Goal: Check status: Check status

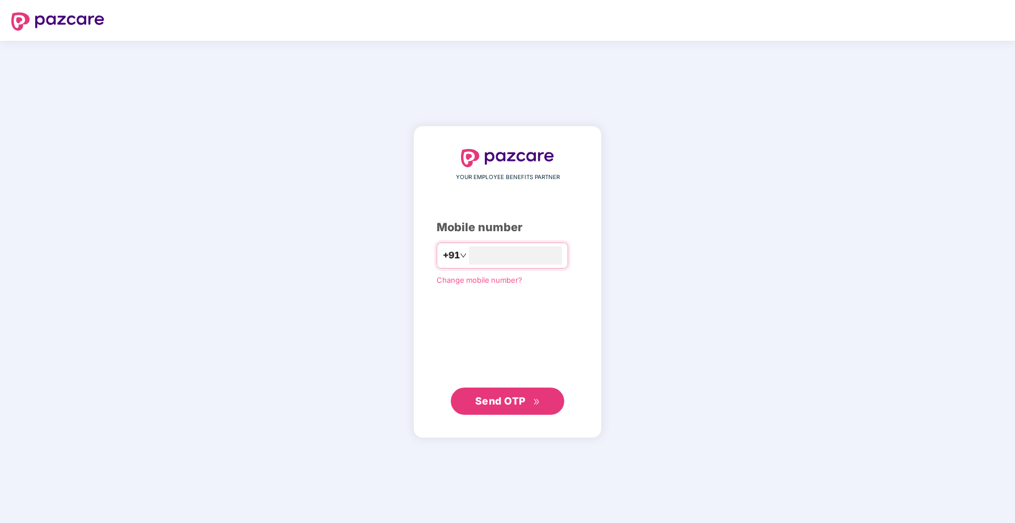
type input "**********"
click at [492, 413] on button "Send OTP" at bounding box center [507, 401] width 113 height 27
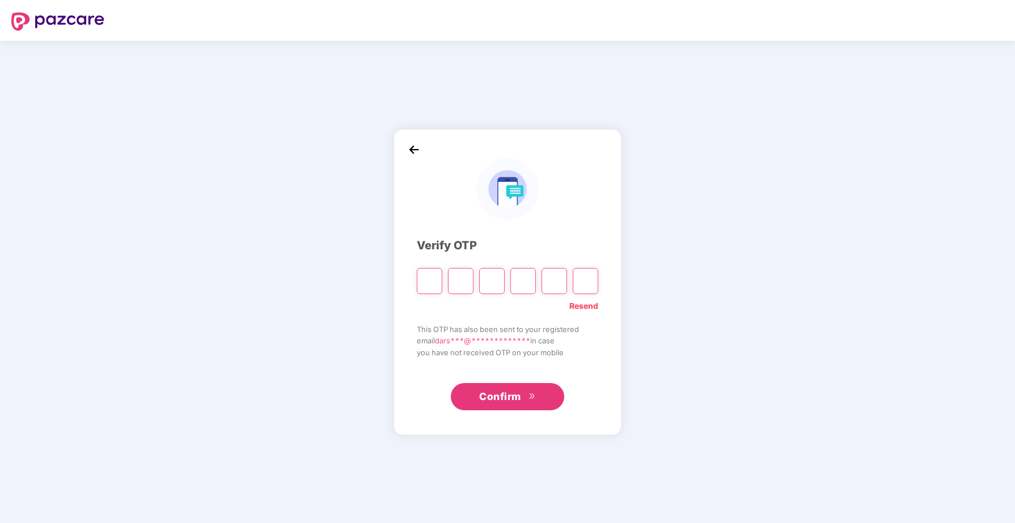
type input "*"
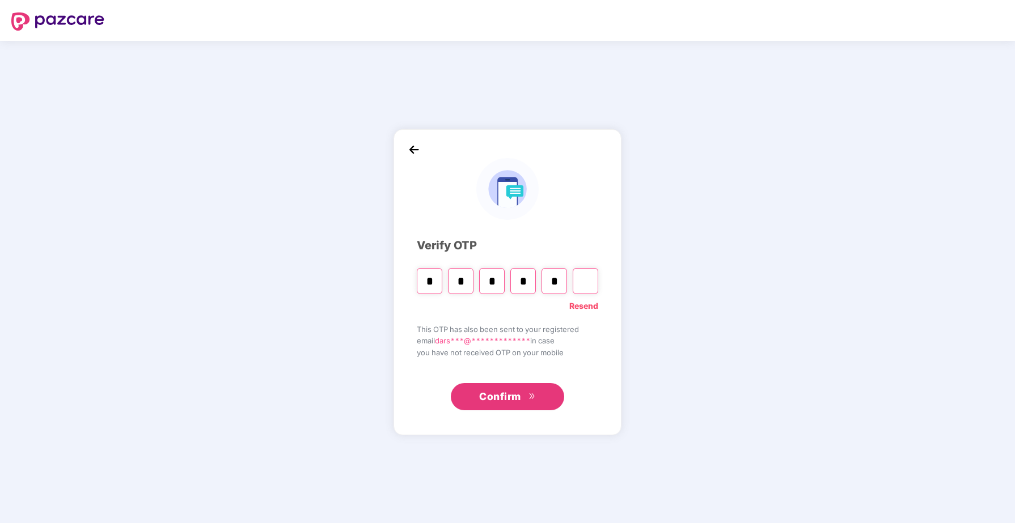
type input "*"
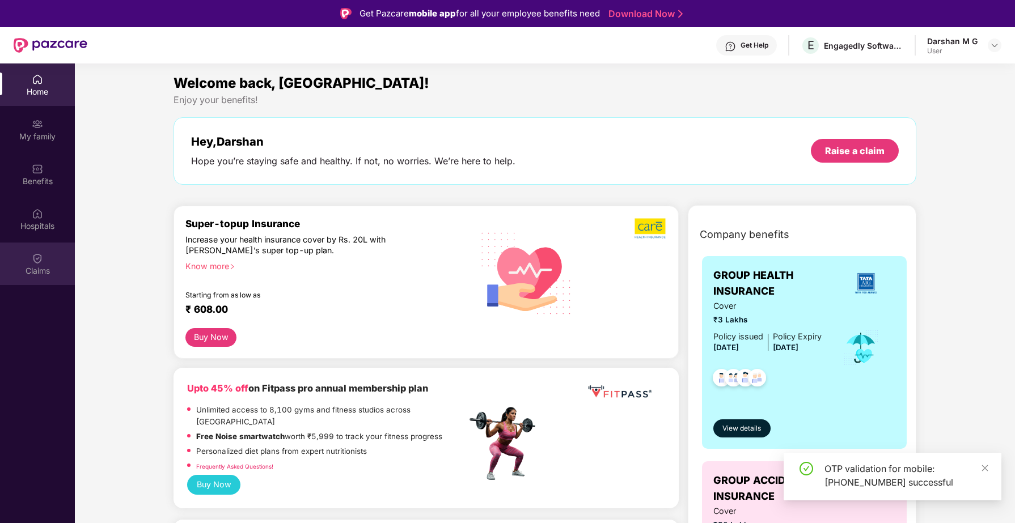
click at [49, 265] on div "Claims" at bounding box center [37, 270] width 75 height 11
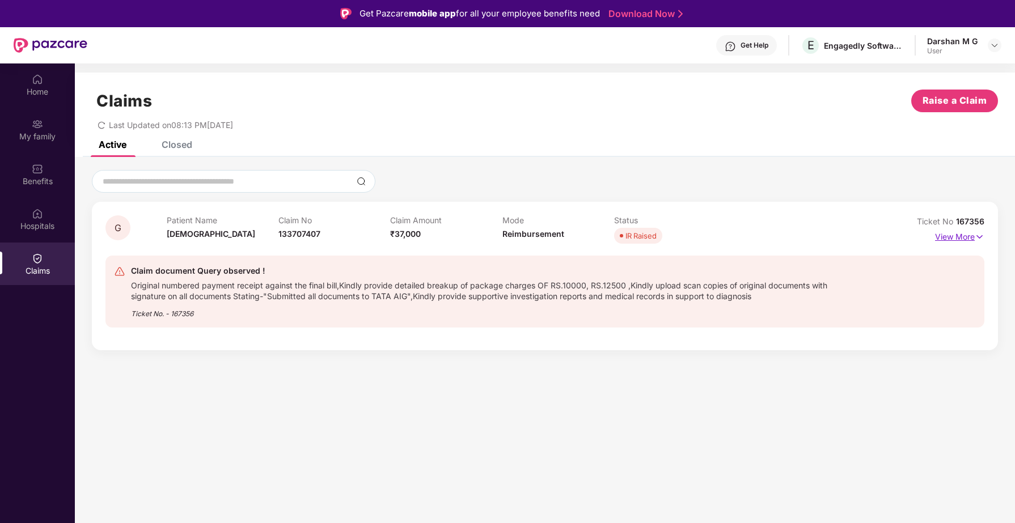
click at [960, 240] on p "View More" at bounding box center [959, 235] width 49 height 15
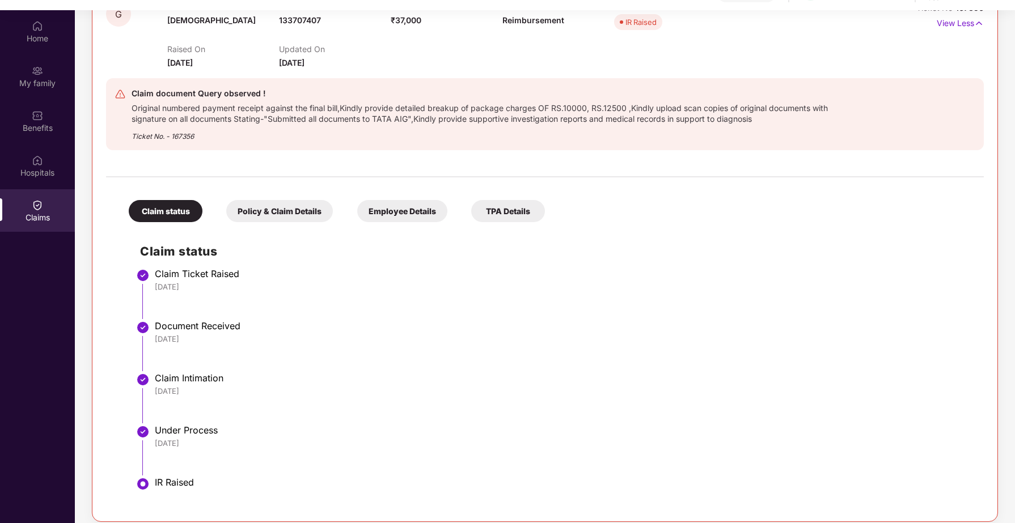
scroll to position [64, 0]
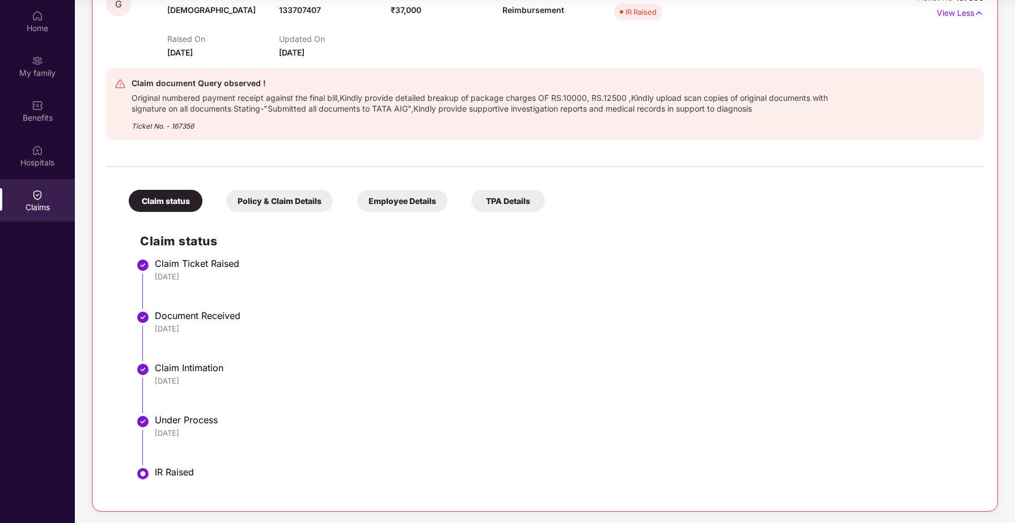
click at [291, 202] on div "Policy & Claim Details" at bounding box center [279, 201] width 107 height 22
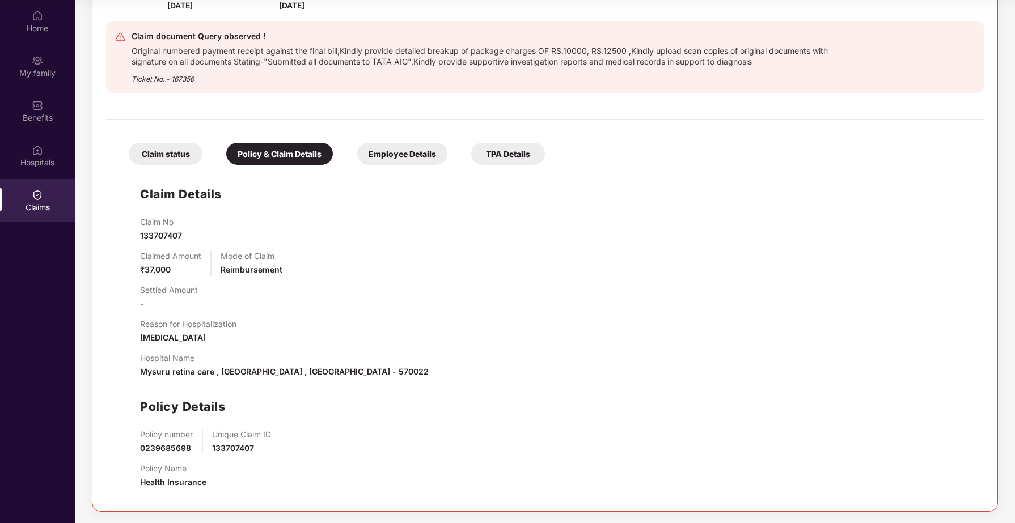
scroll to position [200, 0]
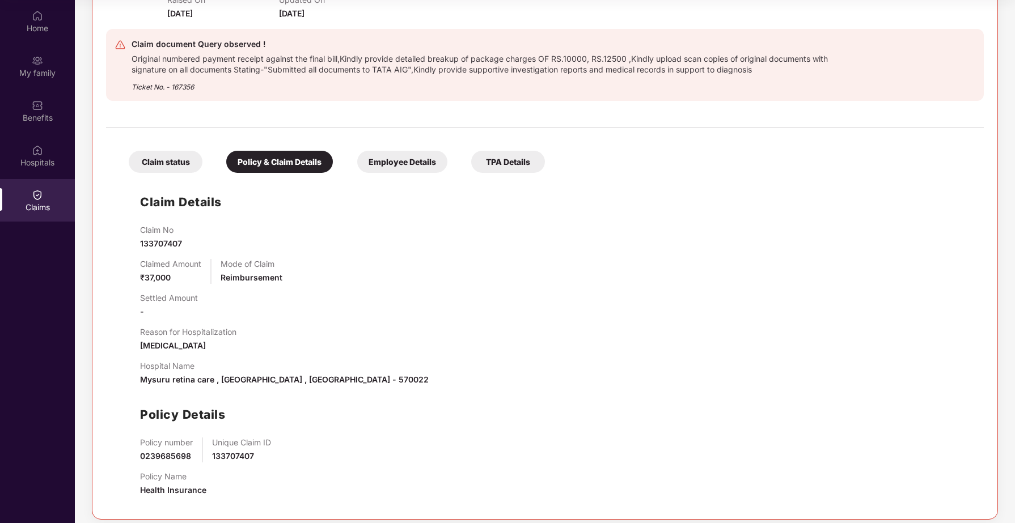
click at [391, 164] on div "Employee Details" at bounding box center [402, 162] width 90 height 22
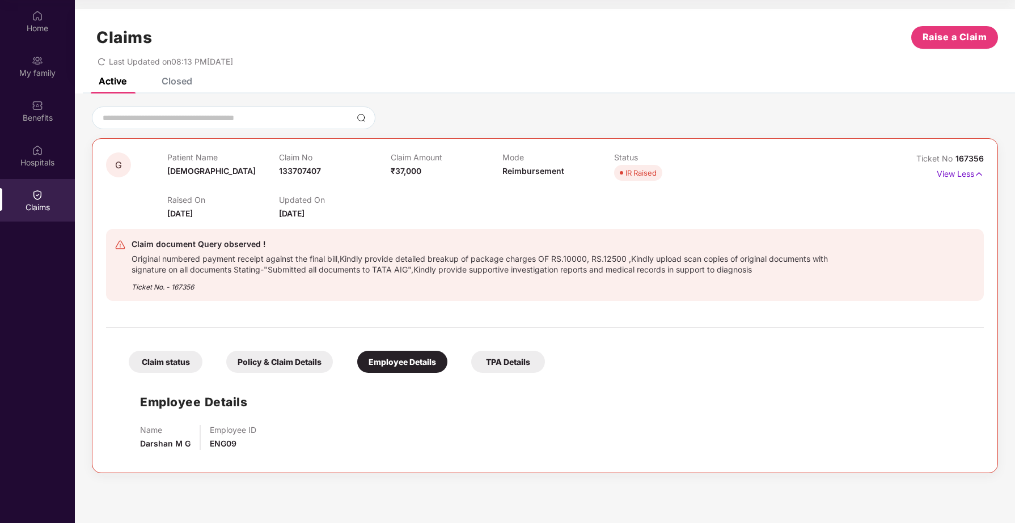
scroll to position [0, 0]
click at [508, 368] on div "TPA Details" at bounding box center [508, 362] width 74 height 22
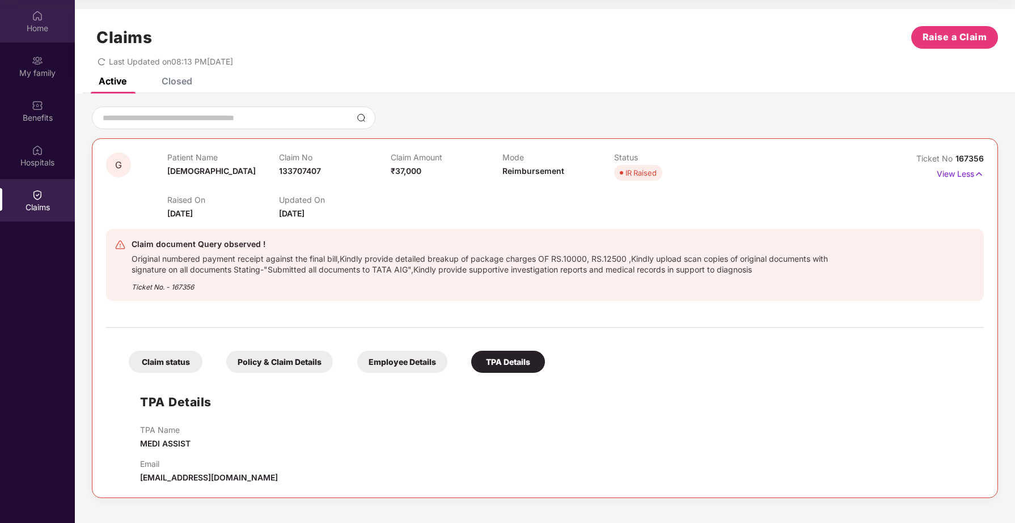
click at [48, 32] on div "Home" at bounding box center [37, 28] width 75 height 11
